Goal: Task Accomplishment & Management: Use online tool/utility

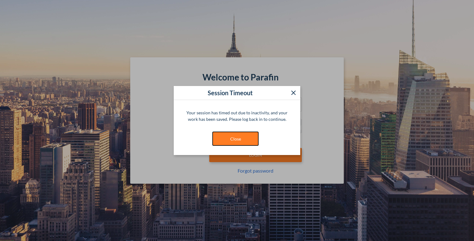
click at [242, 138] on button "Close" at bounding box center [235, 139] width 46 height 14
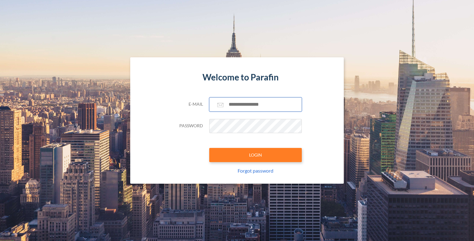
click at [257, 102] on input "text" at bounding box center [255, 105] width 93 height 14
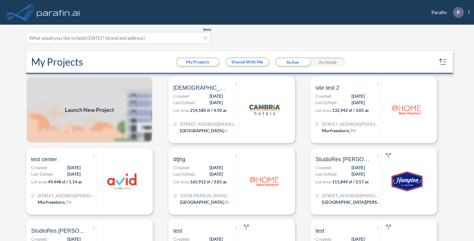
click at [96, 110] on span "Launch New Project" at bounding box center [89, 110] width 49 height 8
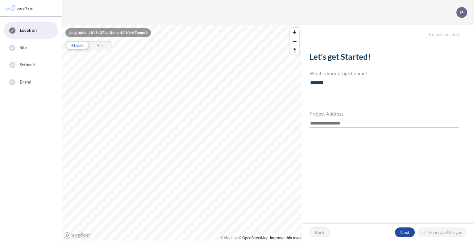
type input "*******"
click at [336, 124] on input "text" at bounding box center [385, 123] width 150 height 8
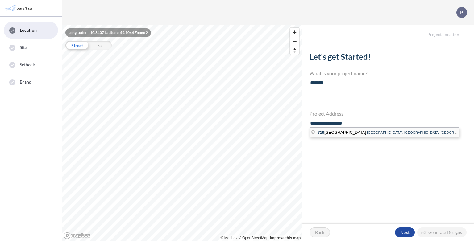
click at [331, 132] on span "[STREET_ADDRESS]" at bounding box center [342, 132] width 49 height 5
type input "**********"
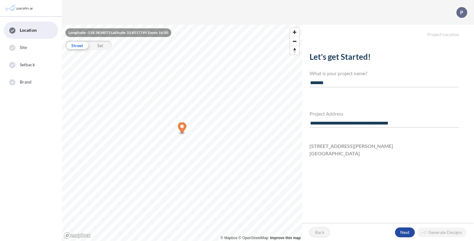
click at [322, 146] on span "[STREET_ADDRESS][PERSON_NAME]" at bounding box center [352, 146] width 84 height 7
click at [403, 230] on div "button" at bounding box center [405, 233] width 20 height 10
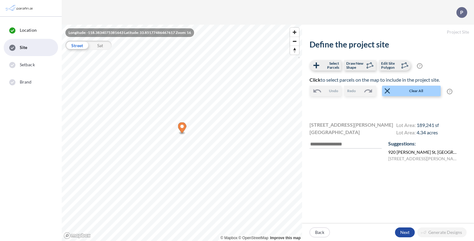
click at [413, 154] on label "[STREET_ADDRESS][PERSON_NAME]" at bounding box center [423, 152] width 71 height 6
click at [407, 236] on div "button" at bounding box center [405, 233] width 20 height 10
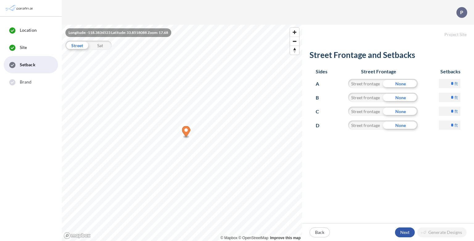
click at [405, 235] on div "button" at bounding box center [405, 233] width 20 height 10
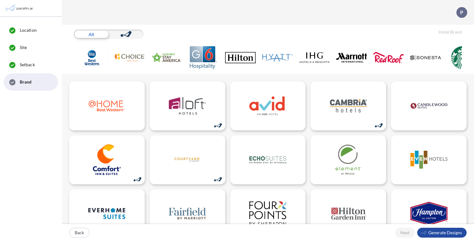
click at [247, 57] on img at bounding box center [240, 57] width 31 height 23
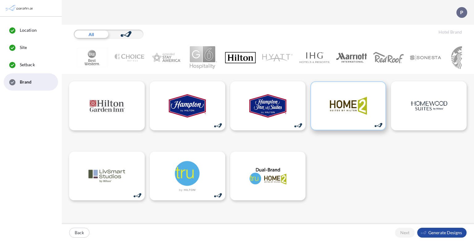
click at [342, 114] on img at bounding box center [348, 105] width 37 height 31
click at [447, 235] on div "button" at bounding box center [441, 233] width 49 height 10
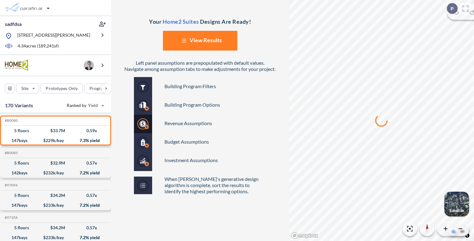
click at [200, 43] on button "List Created with Sketch. View Results" at bounding box center [200, 41] width 74 height 20
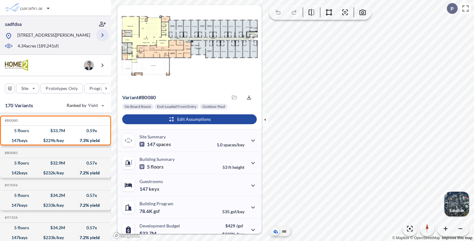
click at [104, 36] on icon "button" at bounding box center [102, 34] width 7 height 7
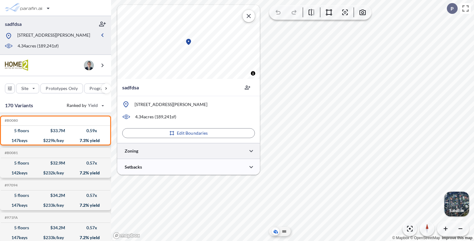
click at [208, 151] on div at bounding box center [188, 151] width 143 height 16
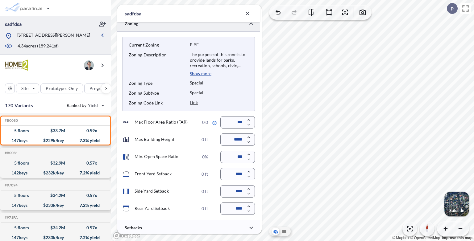
scroll to position [146, 0]
click at [196, 102] on link "Link" at bounding box center [194, 101] width 8 height 5
click at [206, 73] on p "Show more" at bounding box center [201, 73] width 22 height 6
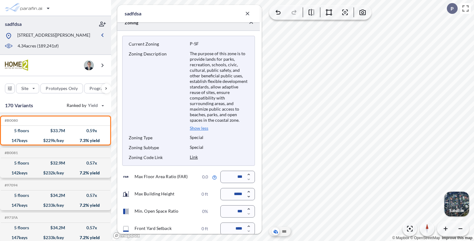
click at [204, 127] on p "Show less" at bounding box center [199, 129] width 19 height 6
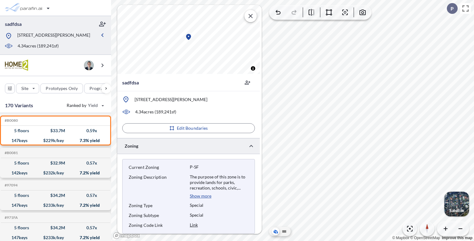
scroll to position [0, 0]
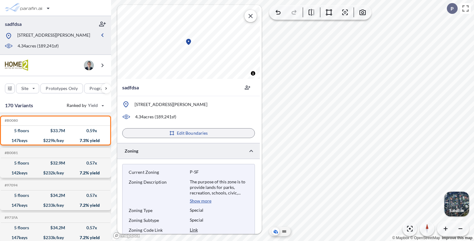
click at [194, 132] on p "Edit Boundaries" at bounding box center [192, 133] width 31 height 6
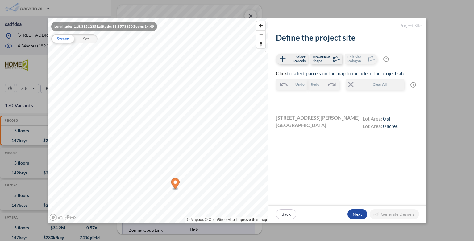
click at [87, 37] on div "Sat" at bounding box center [85, 38] width 23 height 9
click at [59, 38] on div "Street" at bounding box center [62, 38] width 23 height 9
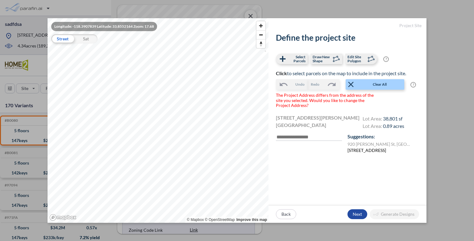
click at [372, 152] on label "[STREET_ADDRESS]" at bounding box center [366, 151] width 39 height 6
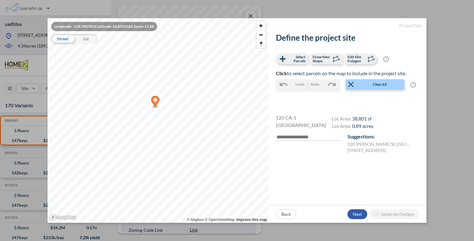
click at [359, 214] on div "button" at bounding box center [357, 215] width 20 height 10
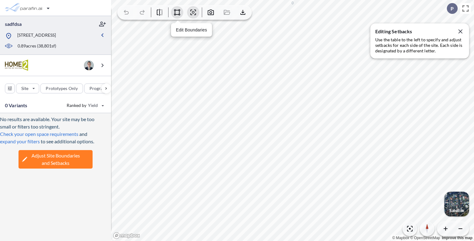
click at [179, 11] on icon "button" at bounding box center [177, 12] width 6 height 6
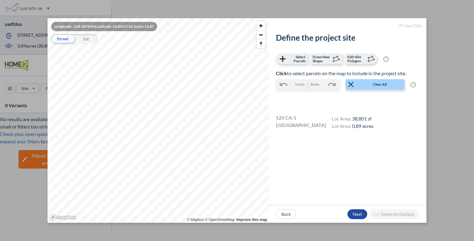
click at [89, 38] on div "Sat" at bounding box center [85, 38] width 23 height 9
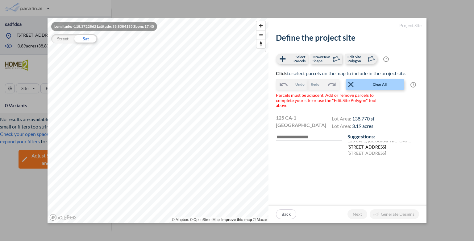
scroll to position [4, 0]
click at [380, 85] on span "Clear All" at bounding box center [379, 84] width 48 height 6
click at [365, 151] on label "220 Carnelian St, Redondo Beach, CA 90277, USA" at bounding box center [366, 151] width 39 height 6
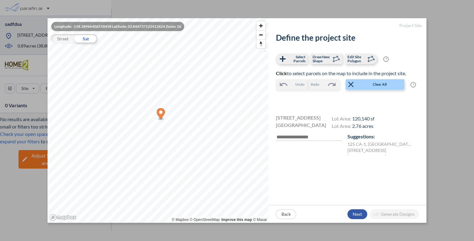
click at [357, 213] on div "button" at bounding box center [357, 215] width 20 height 10
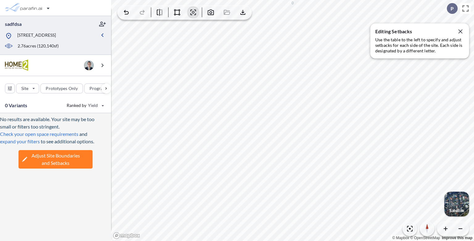
click at [56, 40] on p "220 Carnelian St, Redondo Beach, CA 90277" at bounding box center [36, 36] width 39 height 8
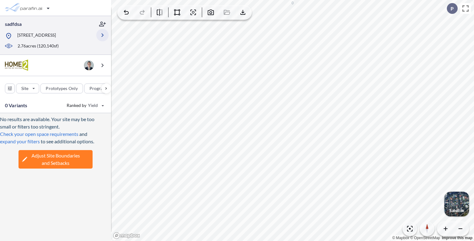
click at [101, 37] on icon "button" at bounding box center [102, 34] width 7 height 7
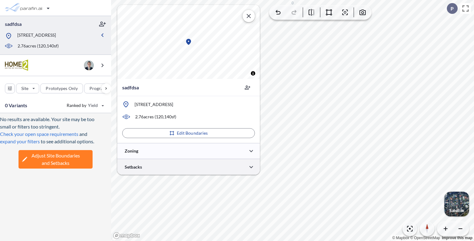
click at [180, 168] on div at bounding box center [188, 167] width 143 height 16
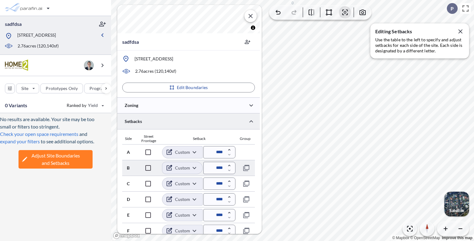
scroll to position [50, 0]
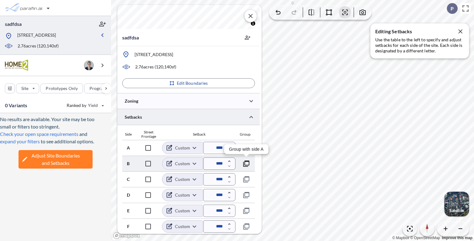
click at [248, 164] on icon "button" at bounding box center [246, 163] width 7 height 7
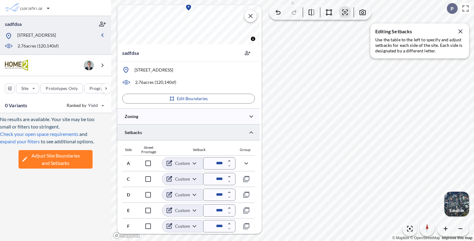
scroll to position [34, 0]
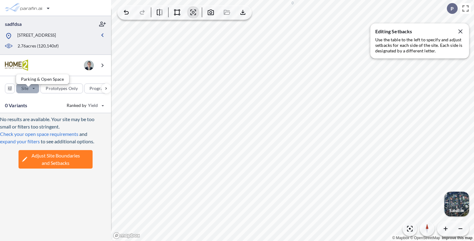
click at [37, 93] on div "button" at bounding box center [27, 88] width 23 height 9
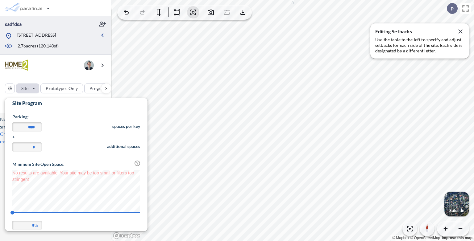
scroll to position [12, 0]
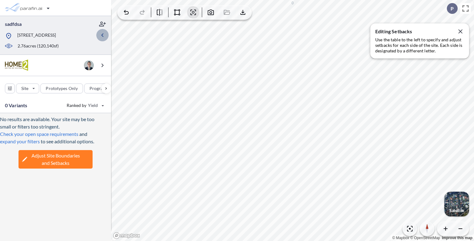
click at [104, 38] on icon "button" at bounding box center [102, 34] width 7 height 7
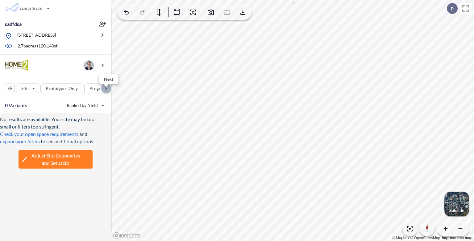
click at [109, 92] on div "button" at bounding box center [106, 89] width 10 height 10
click at [43, 94] on div "button" at bounding box center [31, 89] width 34 height 10
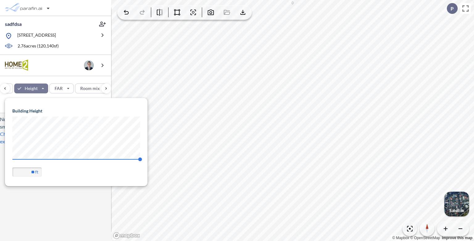
scroll to position [88, 142]
click at [43, 94] on div "button" at bounding box center [31, 89] width 34 height 10
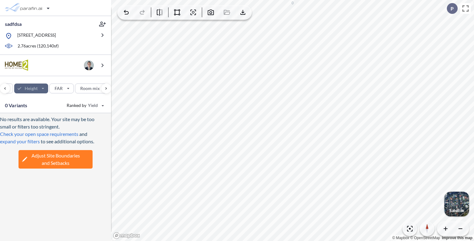
click at [41, 91] on div "button" at bounding box center [31, 89] width 34 height 10
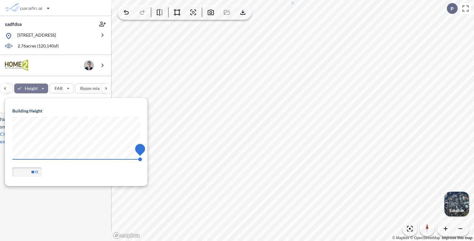
click at [161, 161] on body "sadfdsa 220 Carnelian St, Redondo Beach, CA 90277 2.76 acres ( 120,140 sf) Site…" at bounding box center [237, 120] width 474 height 241
drag, startPoint x: 30, startPoint y: 174, endPoint x: 35, endPoint y: 172, distance: 5.6
click at [35, 172] on div "** ft" at bounding box center [26, 172] width 29 height 9
type input "***"
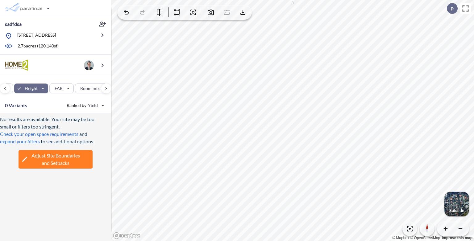
click at [54, 207] on div "No results are available. Your site may be too small or filters too stringent. …" at bounding box center [55, 174] width 111 height 123
click at [105, 92] on div "button" at bounding box center [106, 89] width 10 height 10
click at [105, 92] on button "Budget" at bounding box center [94, 89] width 30 height 10
click at [110, 87] on div "Site Prototypes Only Program Keys Floors Height FAR Room mix Budget" at bounding box center [55, 87] width 111 height 22
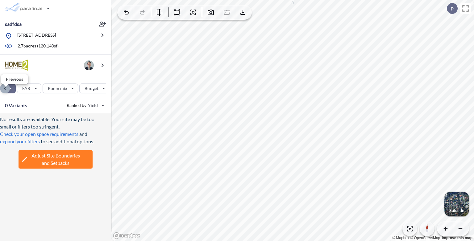
click at [6, 91] on div "button" at bounding box center [5, 89] width 10 height 10
click at [6, 91] on icon "button" at bounding box center [10, 89] width 10 height 10
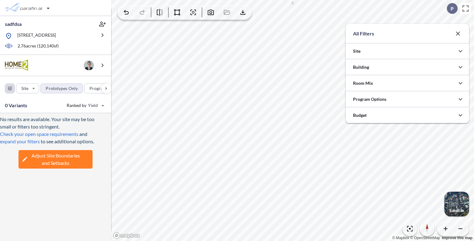
scroll to position [308592, 308469]
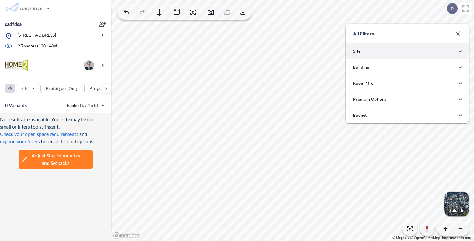
click at [393, 55] on div at bounding box center [407, 51] width 123 height 16
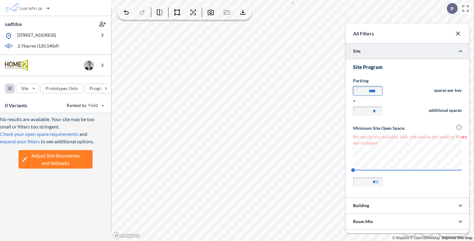
click at [369, 91] on input "****" at bounding box center [367, 90] width 29 height 9
click at [460, 34] on icon "button" at bounding box center [457, 33] width 7 height 7
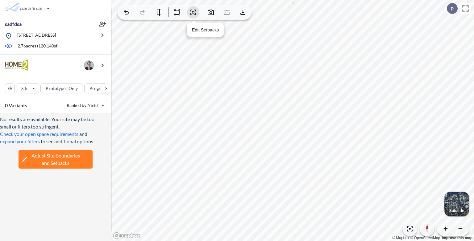
click at [194, 13] on icon "button" at bounding box center [193, 12] width 2 height 2
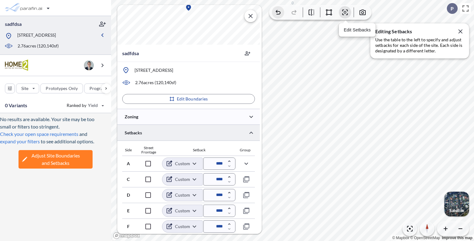
scroll to position [0, 0]
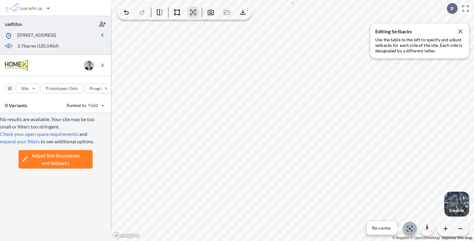
click at [410, 231] on icon "button" at bounding box center [409, 228] width 7 height 7
click at [459, 31] on icon "button" at bounding box center [460, 31] width 7 height 7
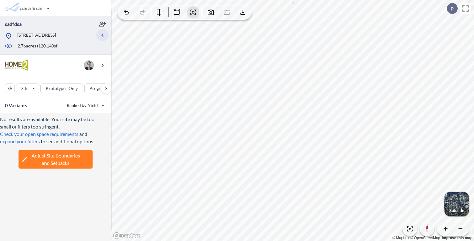
click at [105, 38] on icon "button" at bounding box center [102, 34] width 7 height 7
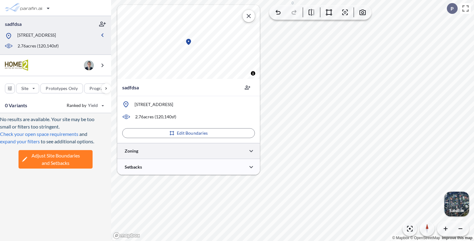
click at [152, 153] on div at bounding box center [188, 151] width 143 height 16
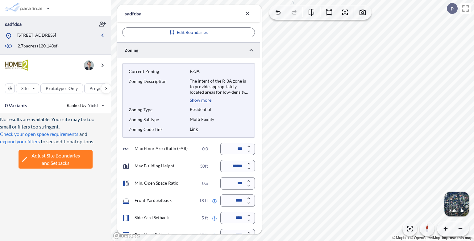
scroll to position [146, 0]
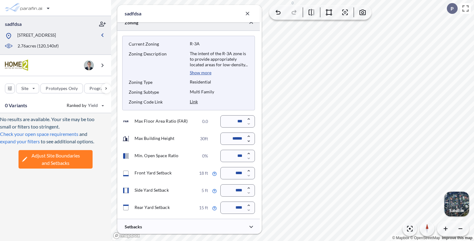
drag, startPoint x: 236, startPoint y: 206, endPoint x: 241, endPoint y: 204, distance: 5.2
click at [240, 206] on input "****" at bounding box center [237, 208] width 35 height 12
type input "*****"
click at [238, 191] on input "****" at bounding box center [237, 191] width 35 height 12
type input "****"
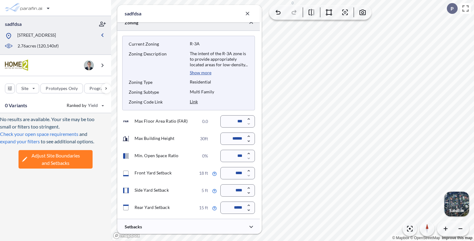
click at [237, 172] on input "****" at bounding box center [237, 173] width 35 height 12
type input "*****"
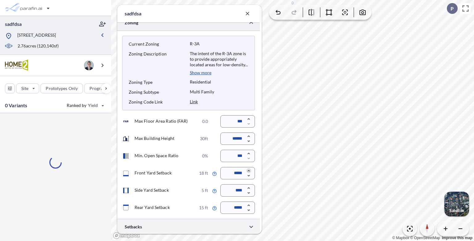
click at [200, 226] on div at bounding box center [188, 227] width 143 height 16
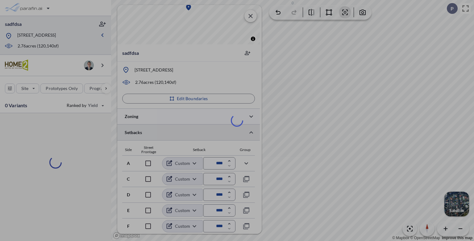
scroll to position [34, 0]
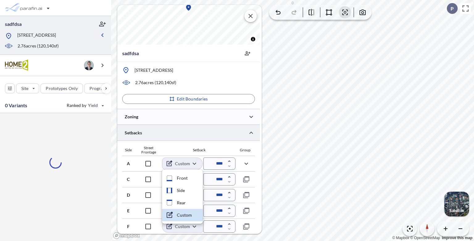
click at [195, 164] on body "sadfdsa 220 Carnelian St, Redondo Beach, CA 90277 2.76 acres ( 120,140 sf) Site…" at bounding box center [237, 120] width 474 height 241
click at [189, 181] on li "Front" at bounding box center [182, 178] width 41 height 12
type input "*****"
click at [195, 164] on body "sadfdsa 220 Carnelian St, Redondo Beach, CA 90277 2.76 acres ( 120,140 sf) Site…" at bounding box center [237, 120] width 474 height 241
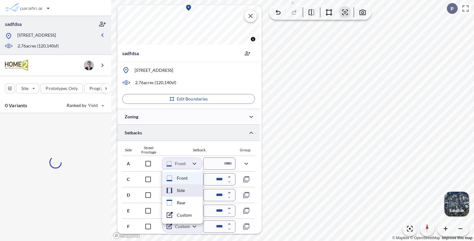
click at [189, 189] on li "Side" at bounding box center [182, 191] width 41 height 12
type input "****"
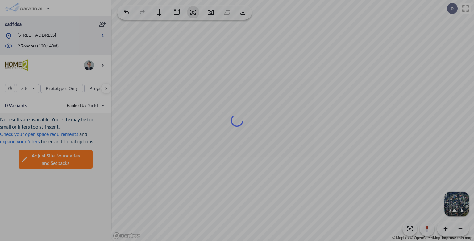
type input "*****"
type input "****"
drag, startPoint x: 19, startPoint y: 34, endPoint x: 63, endPoint y: 35, distance: 44.4
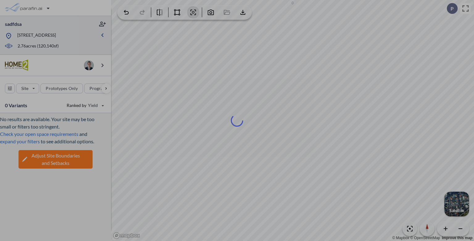
click at [63, 35] on div at bounding box center [237, 120] width 474 height 241
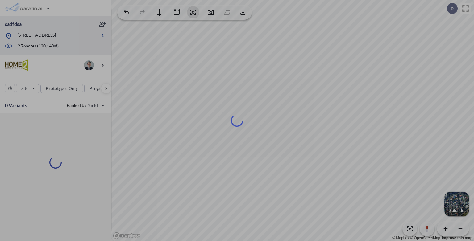
type input "*****"
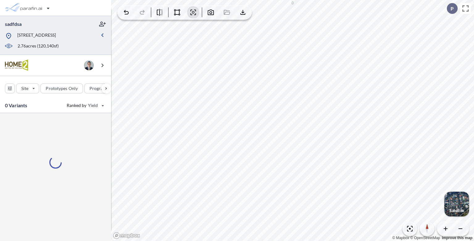
click at [103, 39] on icon "button" at bounding box center [102, 34] width 7 height 7
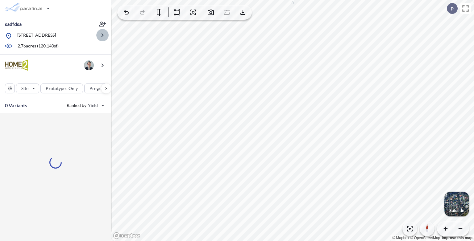
click at [103, 39] on icon "button" at bounding box center [102, 34] width 7 height 7
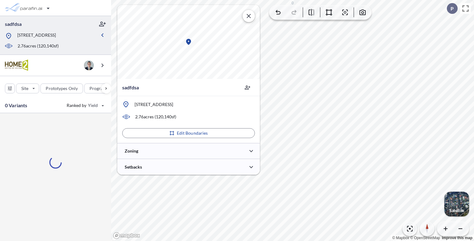
scroll to position [0, 0]
type input "*****"
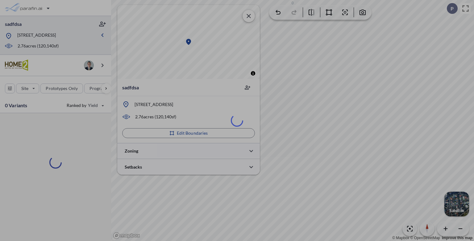
type input "****"
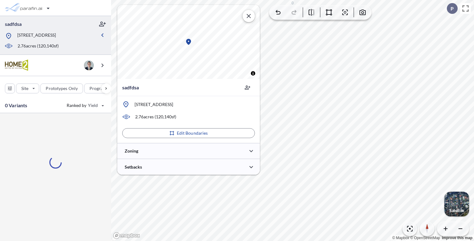
drag, startPoint x: 136, startPoint y: 105, endPoint x: 221, endPoint y: 105, distance: 85.2
click at [221, 105] on div "220 Carnelian St, Redondo Beach, CA 90277" at bounding box center [188, 104] width 143 height 7
type input "*****"
drag, startPoint x: 221, startPoint y: 105, endPoint x: 207, endPoint y: 104, distance: 14.2
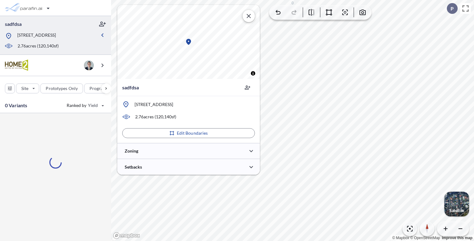
copy p "220 Carnelian St, Redondo Beach, CA 90277"
type input "****"
click at [42, 10] on div "button" at bounding box center [28, 8] width 52 height 12
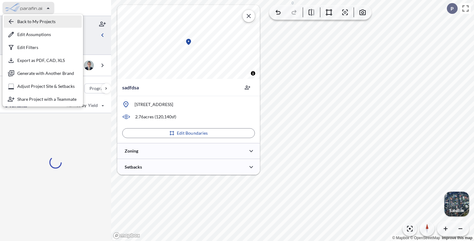
click at [38, 21] on div "button" at bounding box center [43, 21] width 78 height 12
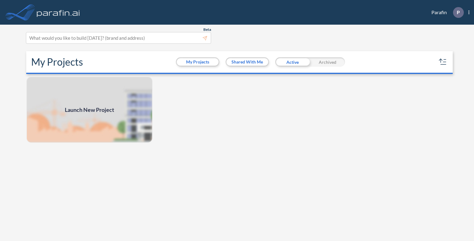
click at [97, 109] on span "Launch New Project" at bounding box center [89, 110] width 49 height 8
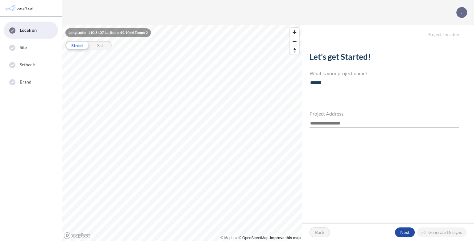
type input "******"
paste input "**********"
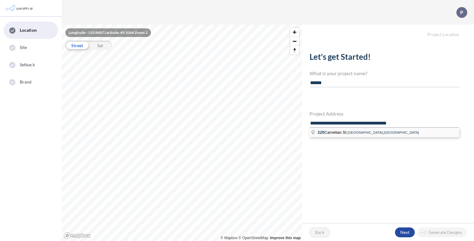
type input "**********"
click at [371, 132] on span "[GEOGRAPHIC_DATA],[GEOGRAPHIC_DATA]" at bounding box center [383, 133] width 72 height 4
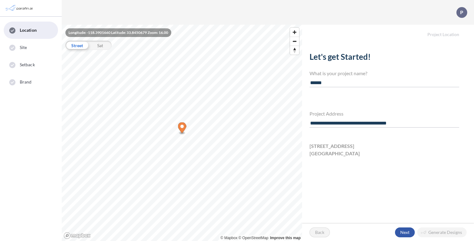
click at [406, 233] on div "button" at bounding box center [405, 233] width 20 height 10
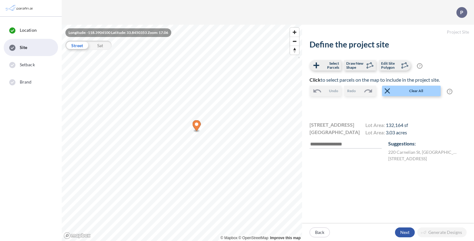
click at [410, 231] on div "button" at bounding box center [405, 233] width 20 height 10
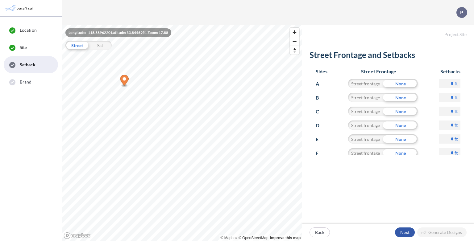
click at [407, 231] on div "button" at bounding box center [405, 233] width 20 height 10
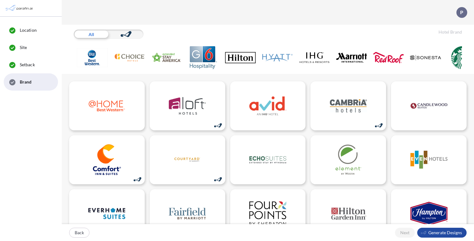
click at [245, 57] on img at bounding box center [240, 57] width 31 height 23
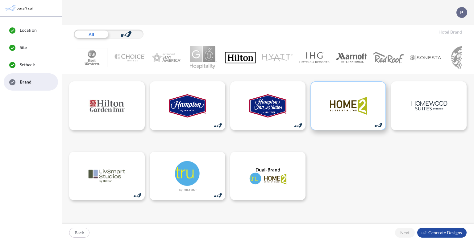
click at [347, 104] on img at bounding box center [348, 105] width 37 height 31
click at [439, 235] on div "button" at bounding box center [441, 233] width 49 height 10
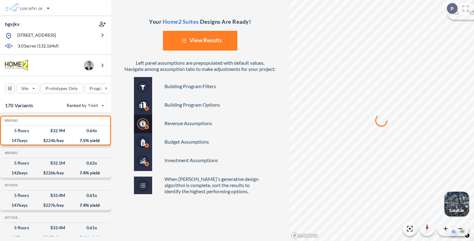
click at [198, 40] on button "List Created with Sketch. View Results" at bounding box center [200, 41] width 74 height 20
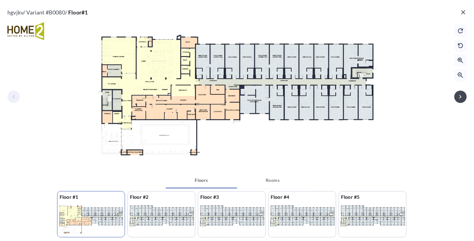
click at [463, 12] on icon "button" at bounding box center [463, 12] width 4 height 4
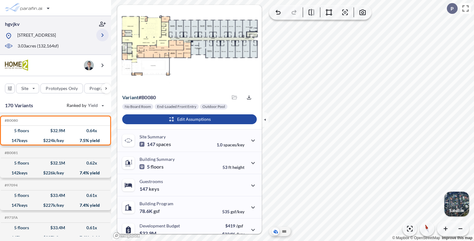
click at [103, 38] on icon "button" at bounding box center [102, 34] width 7 height 7
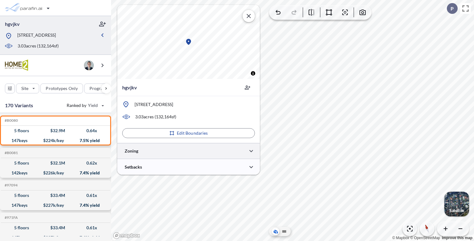
click at [180, 154] on div at bounding box center [188, 151] width 143 height 16
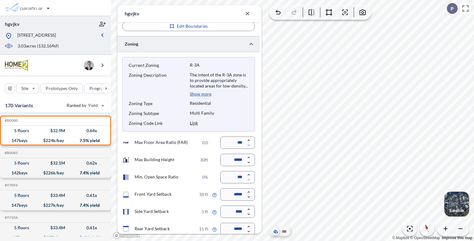
scroll to position [146, 0]
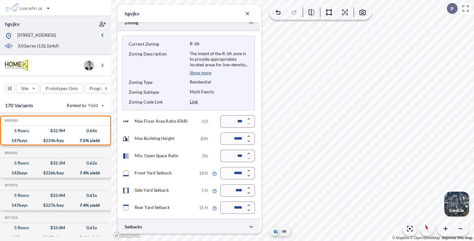
click at [178, 225] on div at bounding box center [188, 227] width 143 height 16
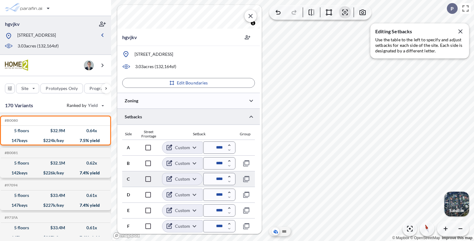
scroll to position [50, 0]
click at [462, 31] on icon "button" at bounding box center [460, 31] width 7 height 7
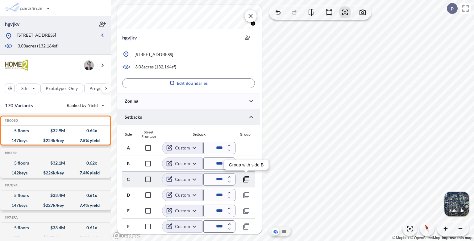
click at [248, 178] on icon "button" at bounding box center [246, 179] width 7 height 7
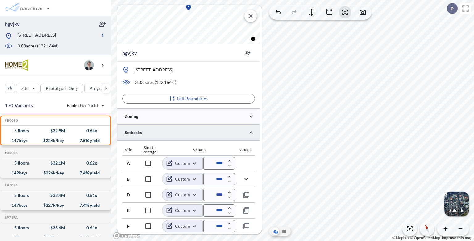
scroll to position [34, 0]
click at [247, 194] on icon "button" at bounding box center [246, 195] width 7 height 7
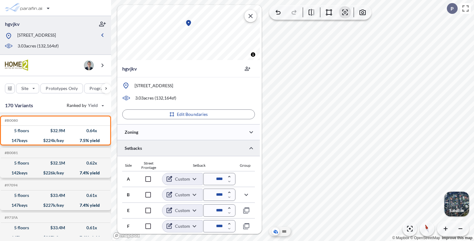
scroll to position [19, 0]
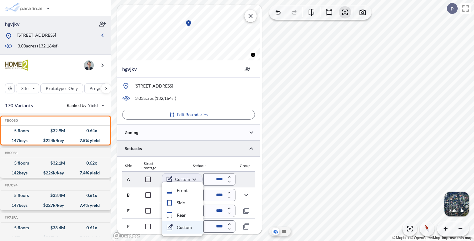
click at [195, 181] on body "hgvjkv 220 Carnelian St, Redondo Beach, CA 90277 3.03 acres ( 132,164 sf) Site …" at bounding box center [237, 120] width 474 height 241
click at [187, 194] on li "Front" at bounding box center [182, 191] width 41 height 12
type input "*****"
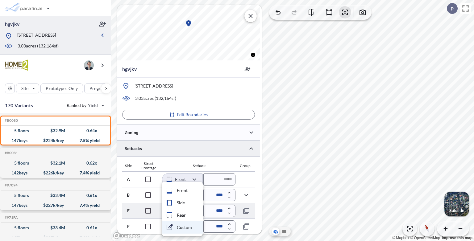
click at [188, 213] on body "hgvjkv 220 Carnelian St, Redondo Beach, CA 90277 3.03 acres ( 132,164 sf) Site …" at bounding box center [237, 120] width 474 height 241
click at [188, 201] on li "Side" at bounding box center [182, 203] width 41 height 12
type input "****"
click at [195, 226] on body "hgvjkv 220 Carnelian St, Redondo Beach, CA 90277 3.03 acres ( 132,164 sf) Site …" at bounding box center [237, 120] width 474 height 241
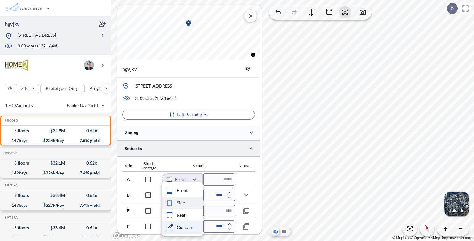
click at [189, 203] on li "Side" at bounding box center [182, 203] width 41 height 12
type input "****"
click at [195, 194] on body "hgvjkv 220 Carnelian St, Redondo Beach, CA 90277 3.03 acres ( 132,164 sf) Site …" at bounding box center [237, 120] width 474 height 241
click at [189, 203] on li "Side" at bounding box center [182, 203] width 41 height 12
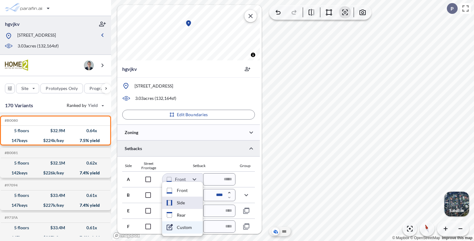
type input "****"
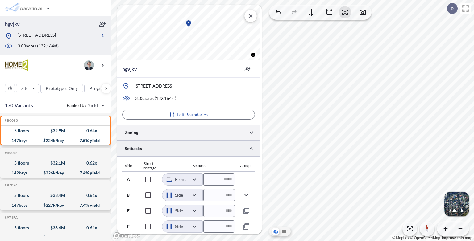
click at [195, 130] on div at bounding box center [188, 133] width 143 height 16
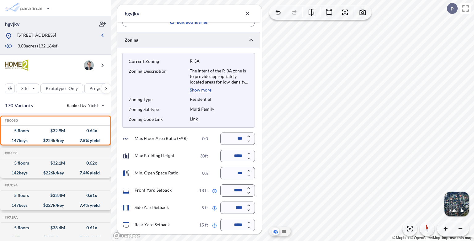
scroll to position [146, 0]
